Goal: Task Accomplishment & Management: Use online tool/utility

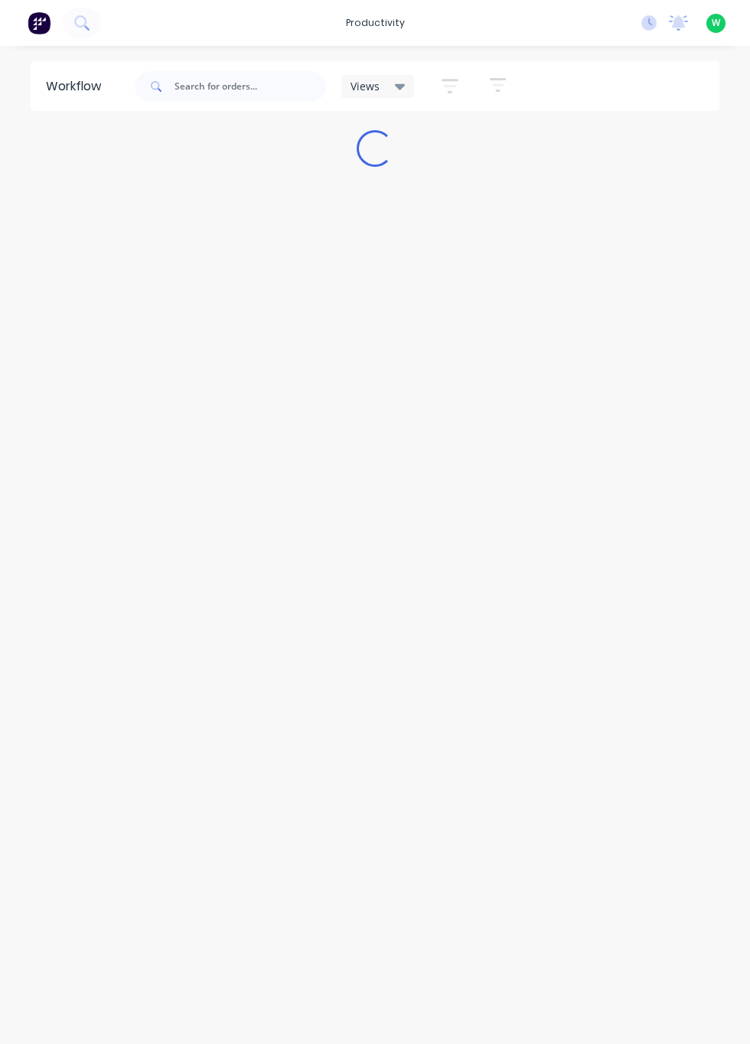
click at [89, 84] on div "Workflow" at bounding box center [77, 86] width 63 height 18
click at [52, 17] on button at bounding box center [39, 23] width 32 height 31
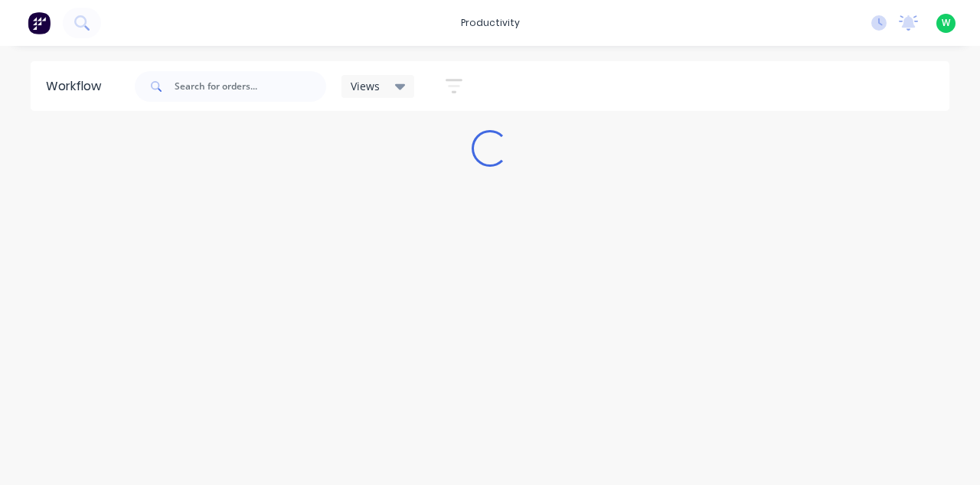
click at [51, 36] on button at bounding box center [39, 23] width 32 height 31
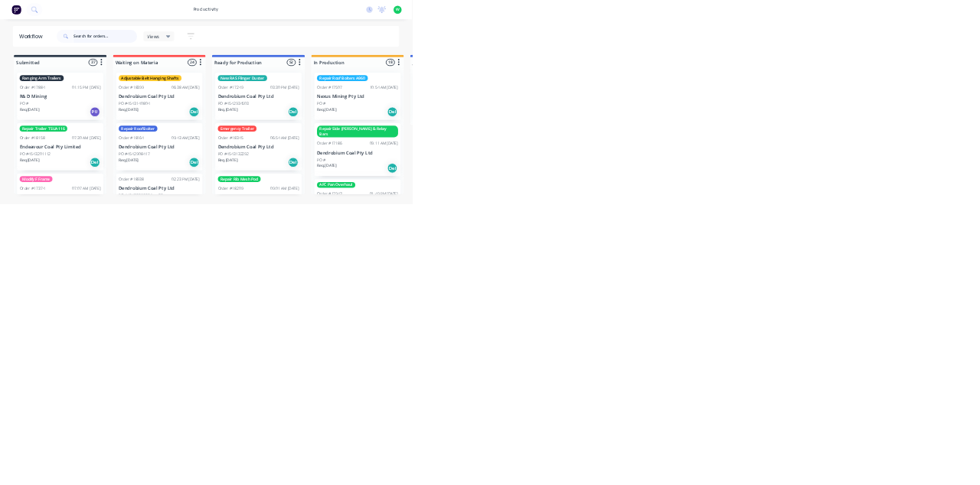
click at [219, 86] on input "text" at bounding box center [251, 86] width 152 height 31
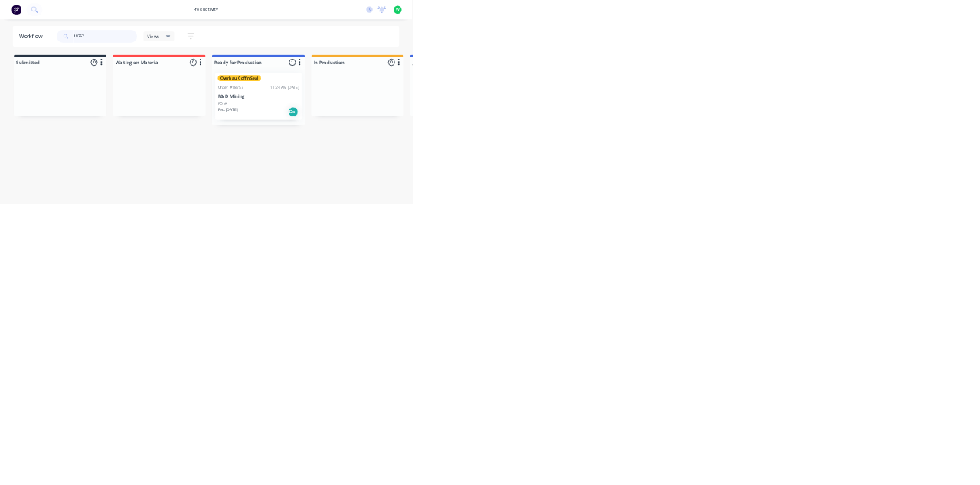
type input "18757"
click at [605, 217] on div "Overhaul Coffin Seal Order #18757 11:24 AM [DATE] R& D Mining PO # Req. [DATE] …" at bounding box center [614, 229] width 205 height 113
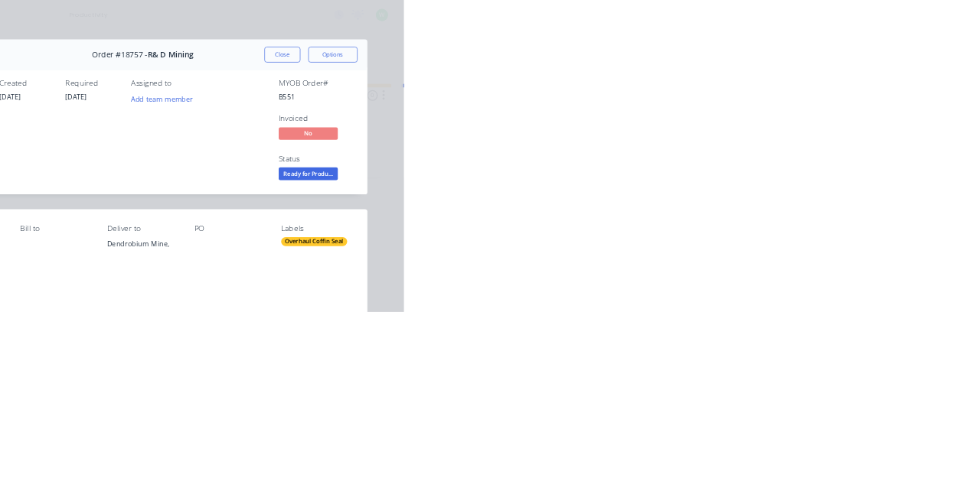
click at [160, 136] on div "Collaborate" at bounding box center [130, 134] width 60 height 14
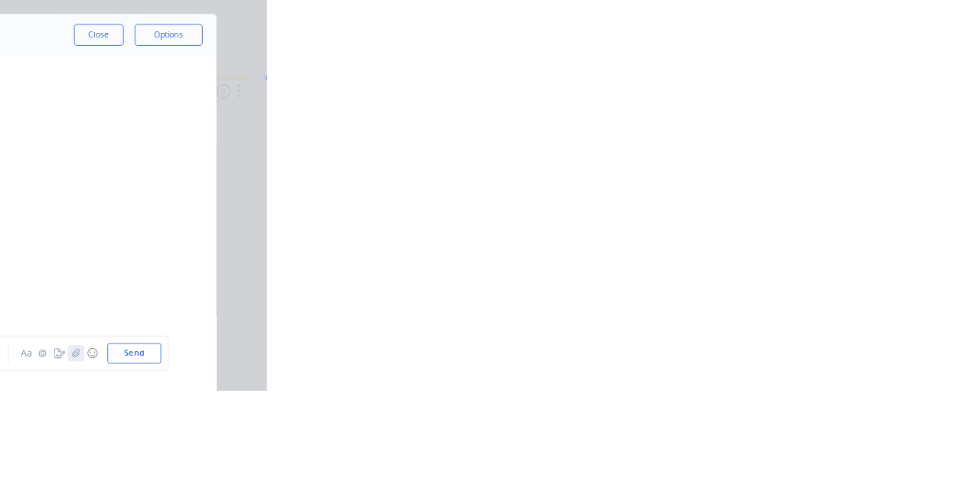
click at [749, 447] on icon "button" at bounding box center [765, 442] width 8 height 10
click at [749, 448] on icon "button" at bounding box center [764, 442] width 9 height 11
click at [749, 452] on button "☺" at bounding box center [784, 442] width 18 height 18
click at [749, 448] on icon "button" at bounding box center [764, 442] width 9 height 11
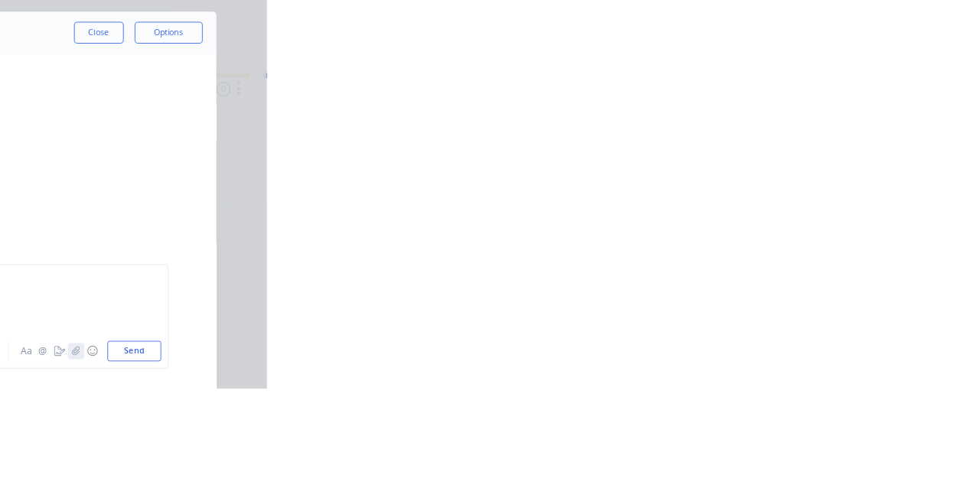
click at [749, 448] on icon "button" at bounding box center [764, 442] width 9 height 11
click at [749, 447] on icon "button" at bounding box center [765, 442] width 8 height 10
click at [749, 454] on button "Send" at bounding box center [831, 442] width 60 height 23
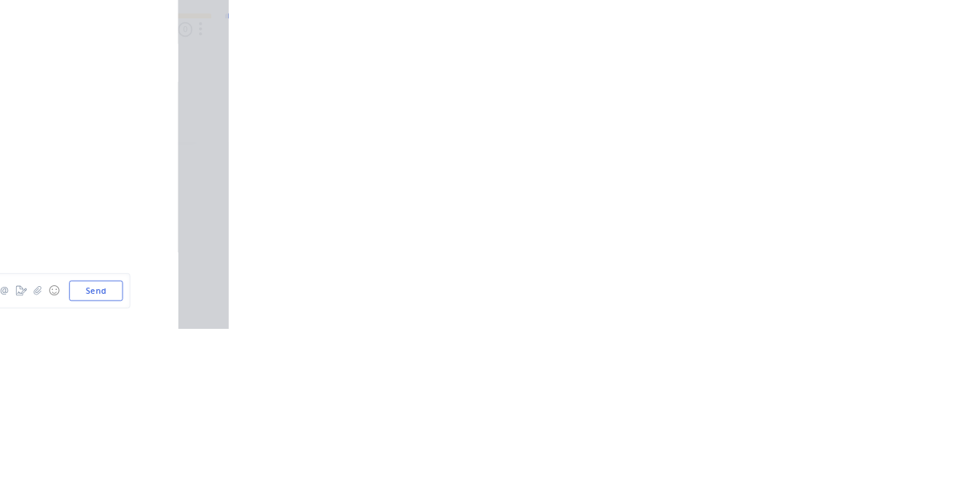
scroll to position [339, 0]
